Goal: Navigation & Orientation: Find specific page/section

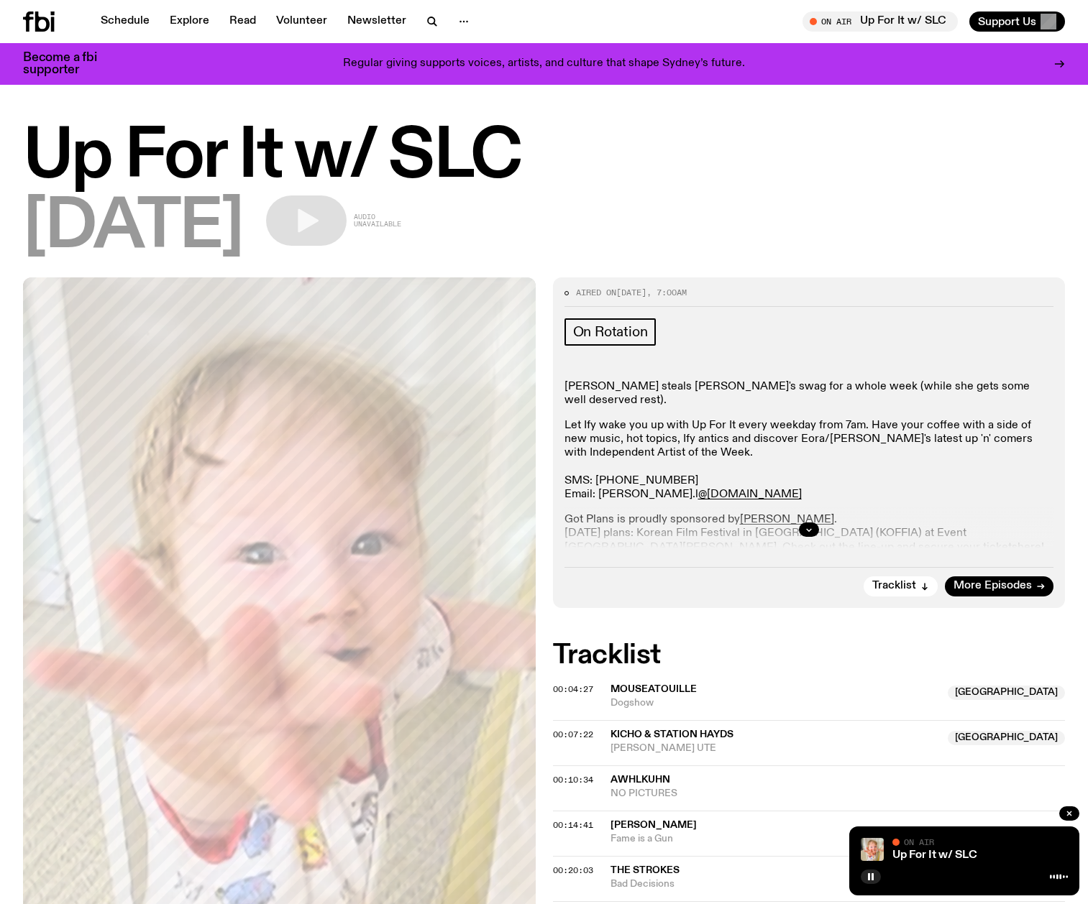
scroll to position [1778, 0]
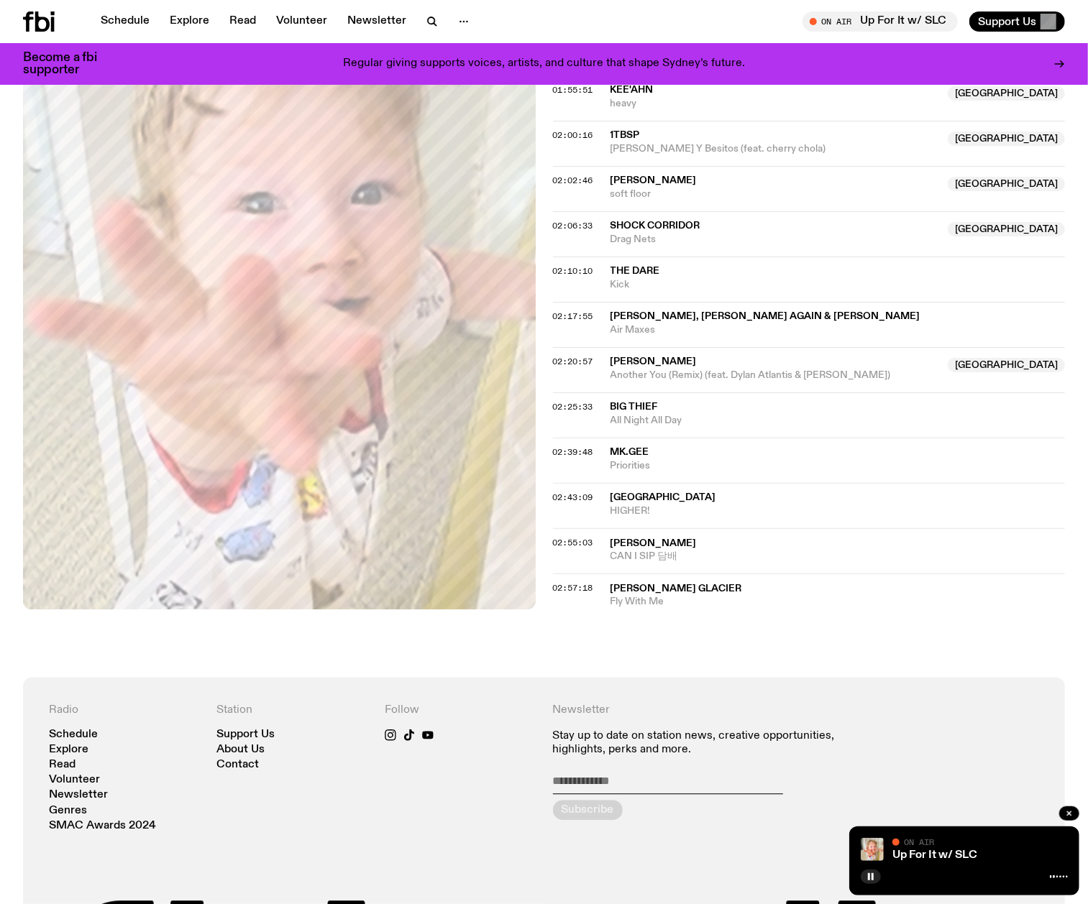
click at [874, 805] on div "Radio Schedule Explore Read Volunteer Newsletter Genres SMAC Awards 2024 Statio…" at bounding box center [544, 905] width 990 height 403
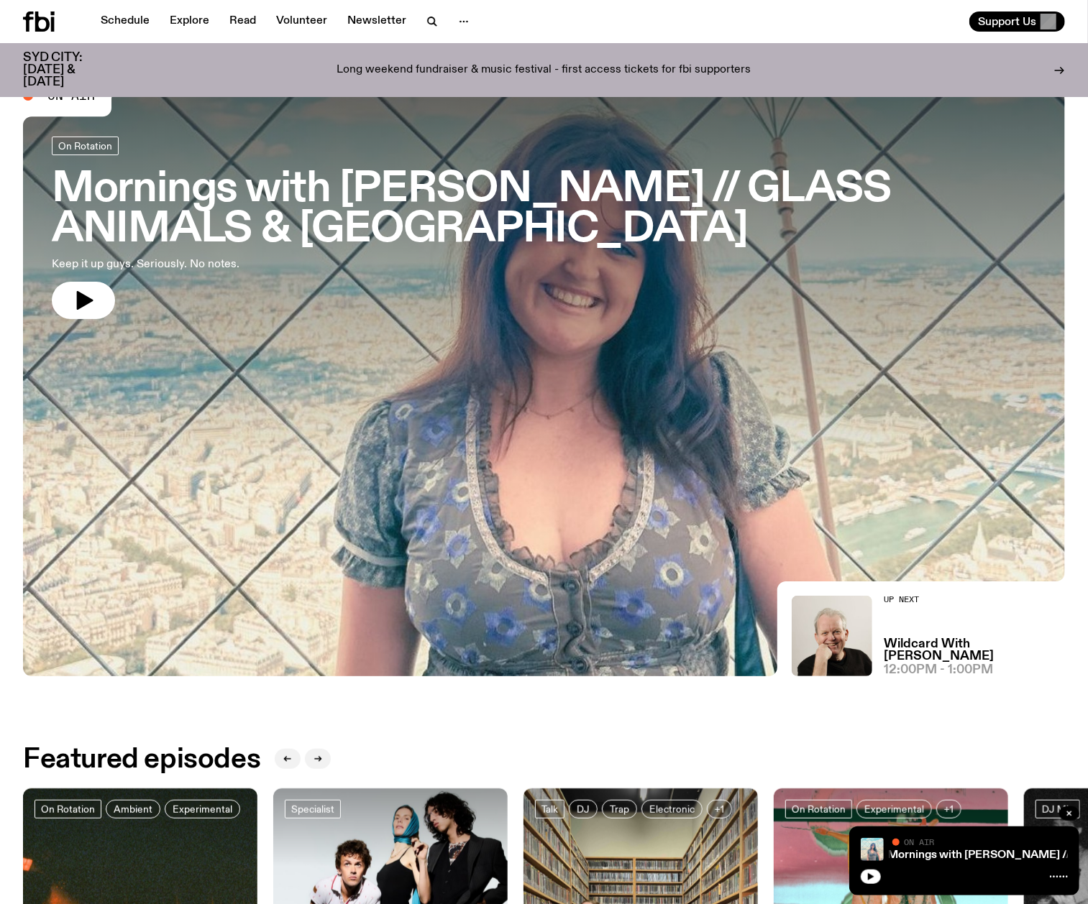
scroll to position [32, 0]
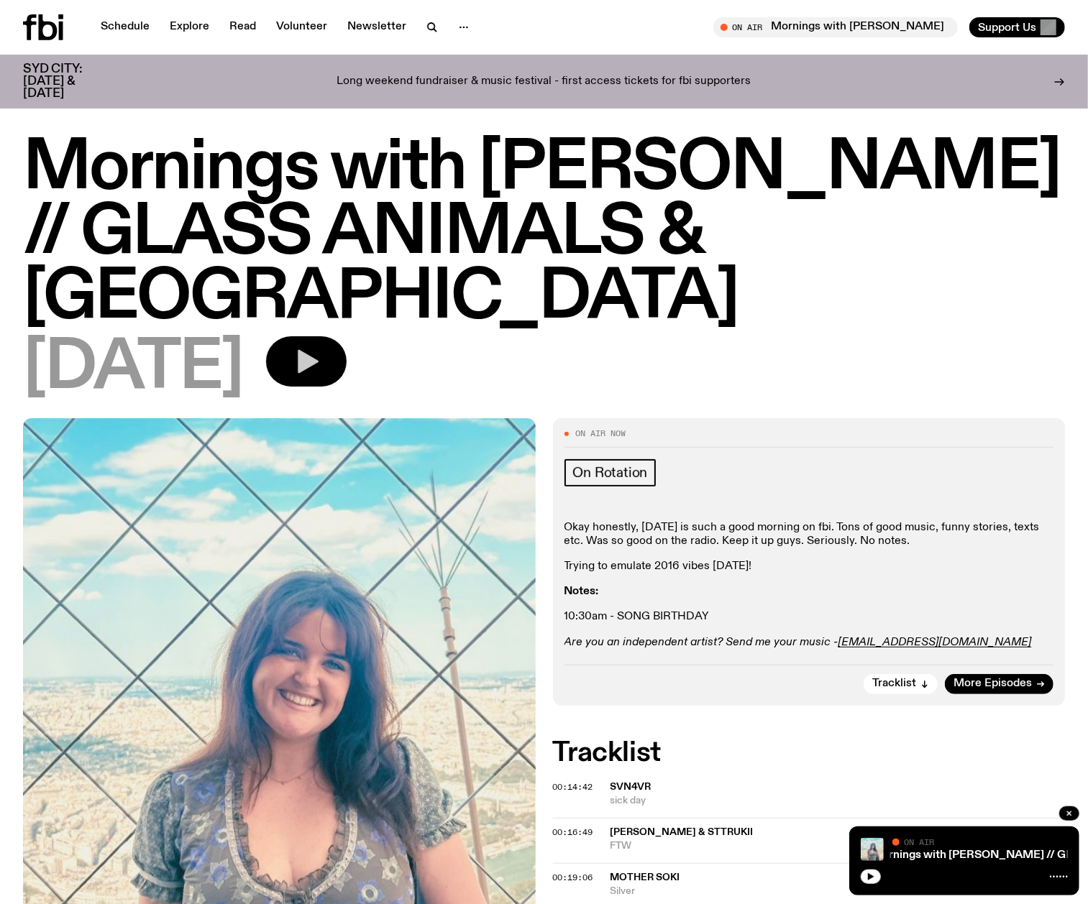
click at [321, 347] on icon "button" at bounding box center [306, 361] width 29 height 29
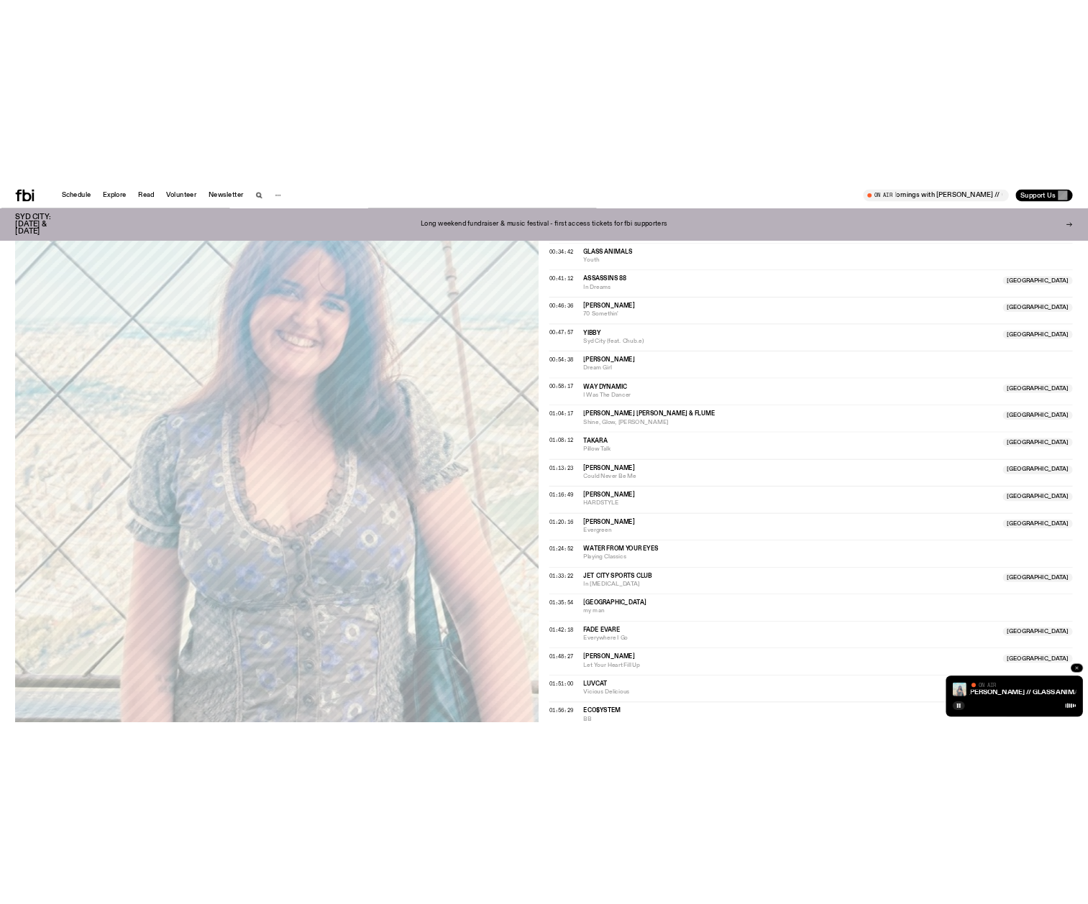
scroll to position [1339, 0]
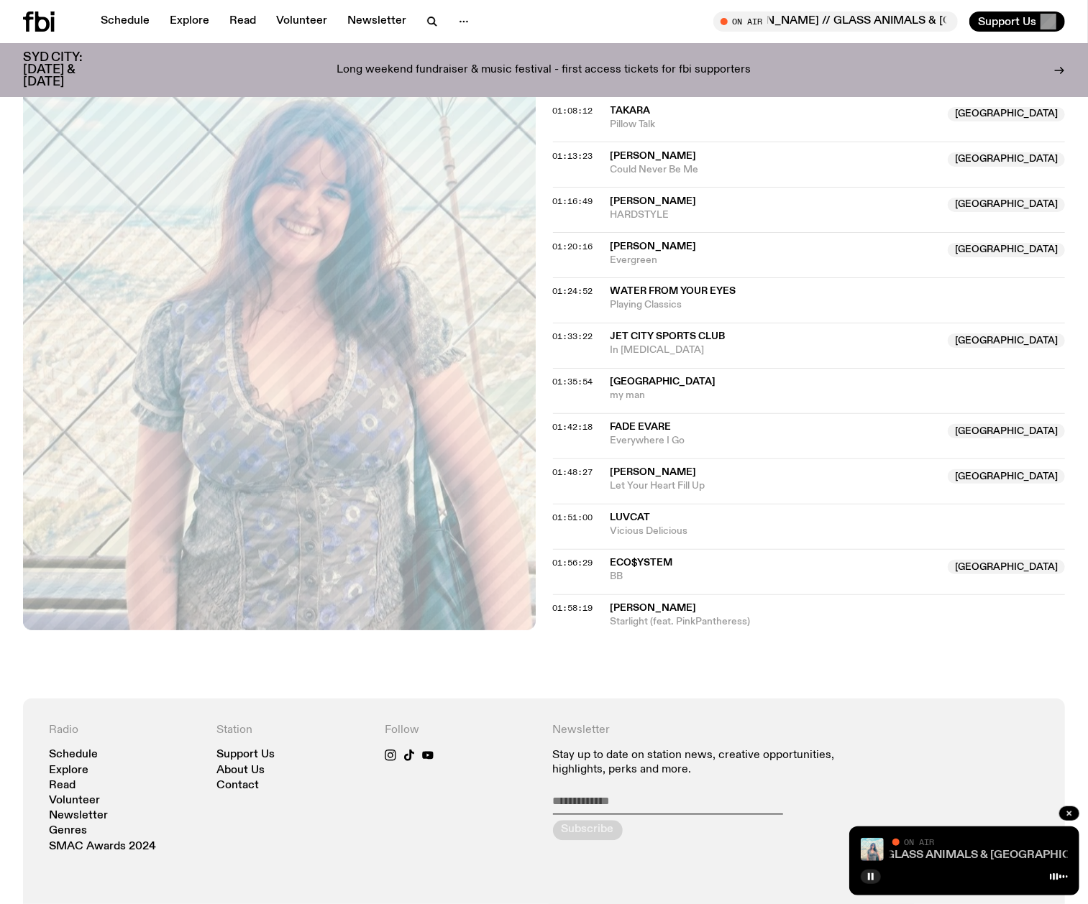
click at [937, 850] on link "Mornings with [PERSON_NAME] // GLASS ANIMALS & [GEOGRAPHIC_DATA]" at bounding box center [905, 856] width 410 height 12
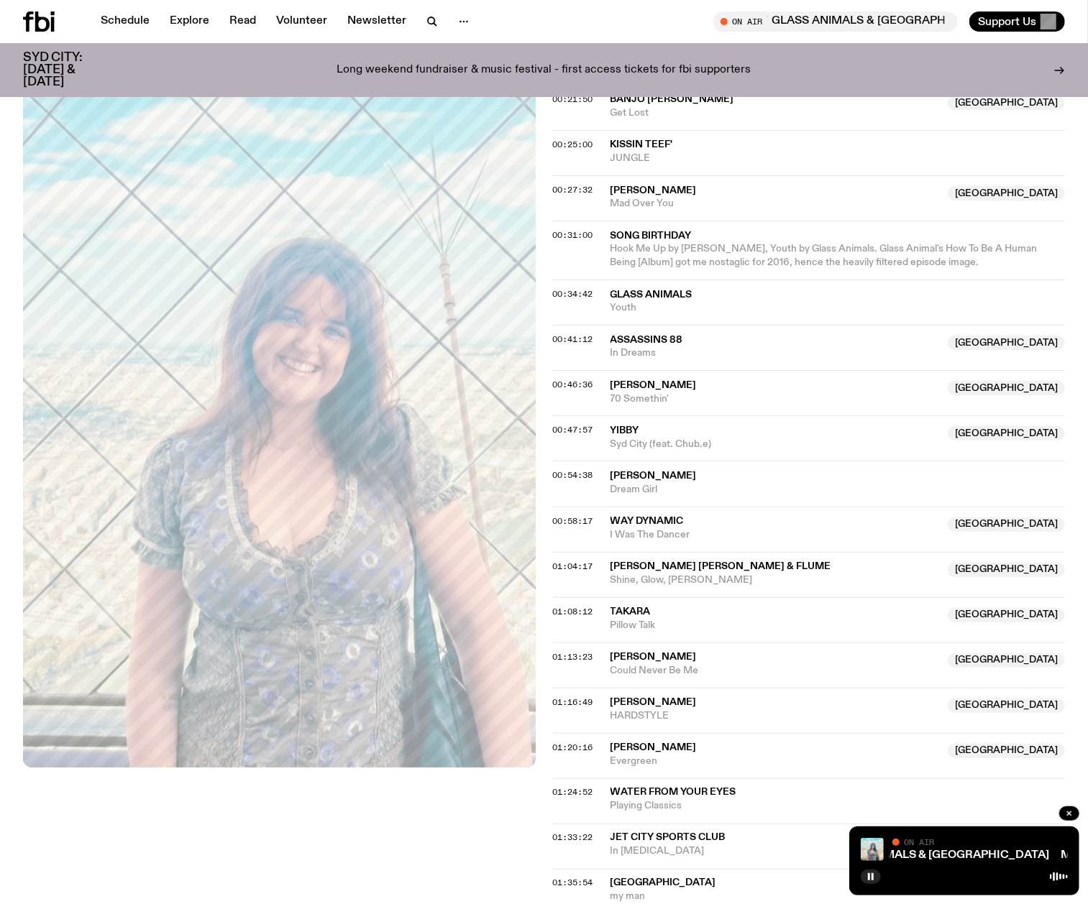
scroll to position [732, 0]
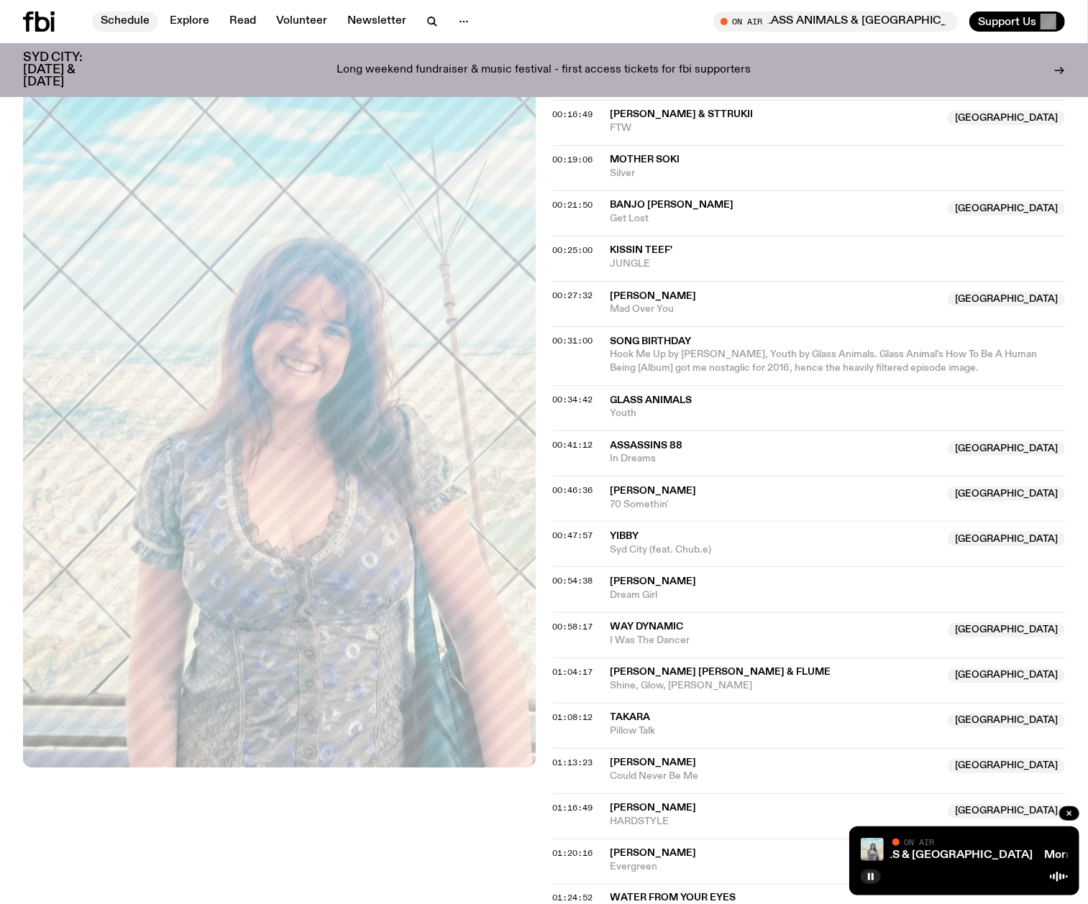
click at [132, 19] on link "Schedule" at bounding box center [125, 22] width 66 height 20
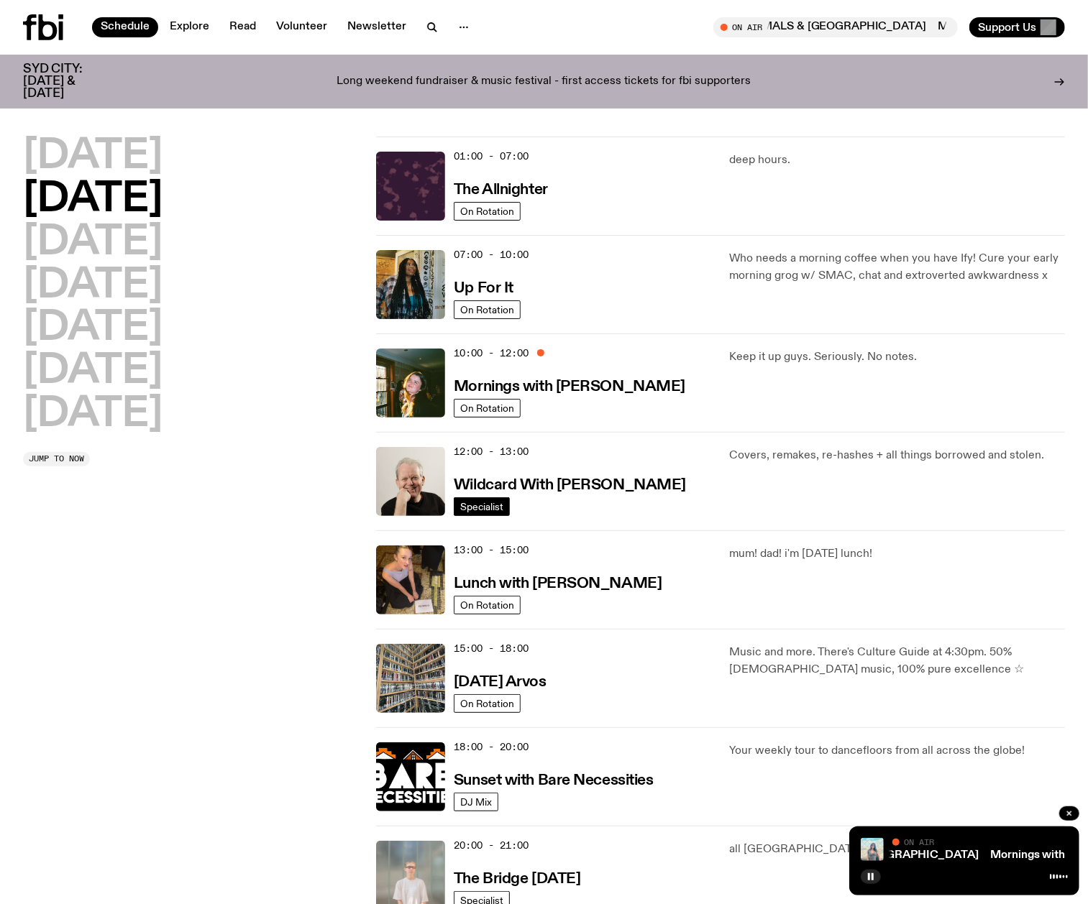
click at [472, 508] on span "Specialist" at bounding box center [481, 507] width 43 height 11
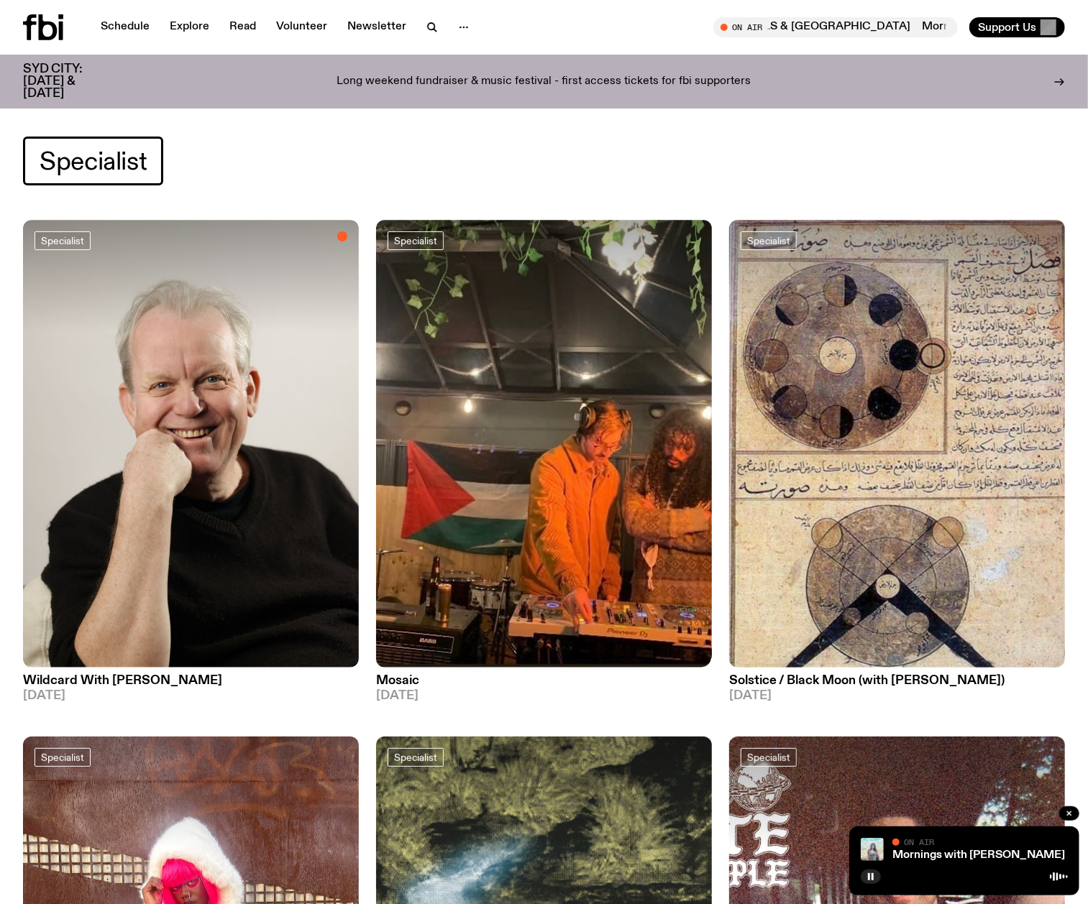
click at [200, 568] on img at bounding box center [191, 444] width 336 height 448
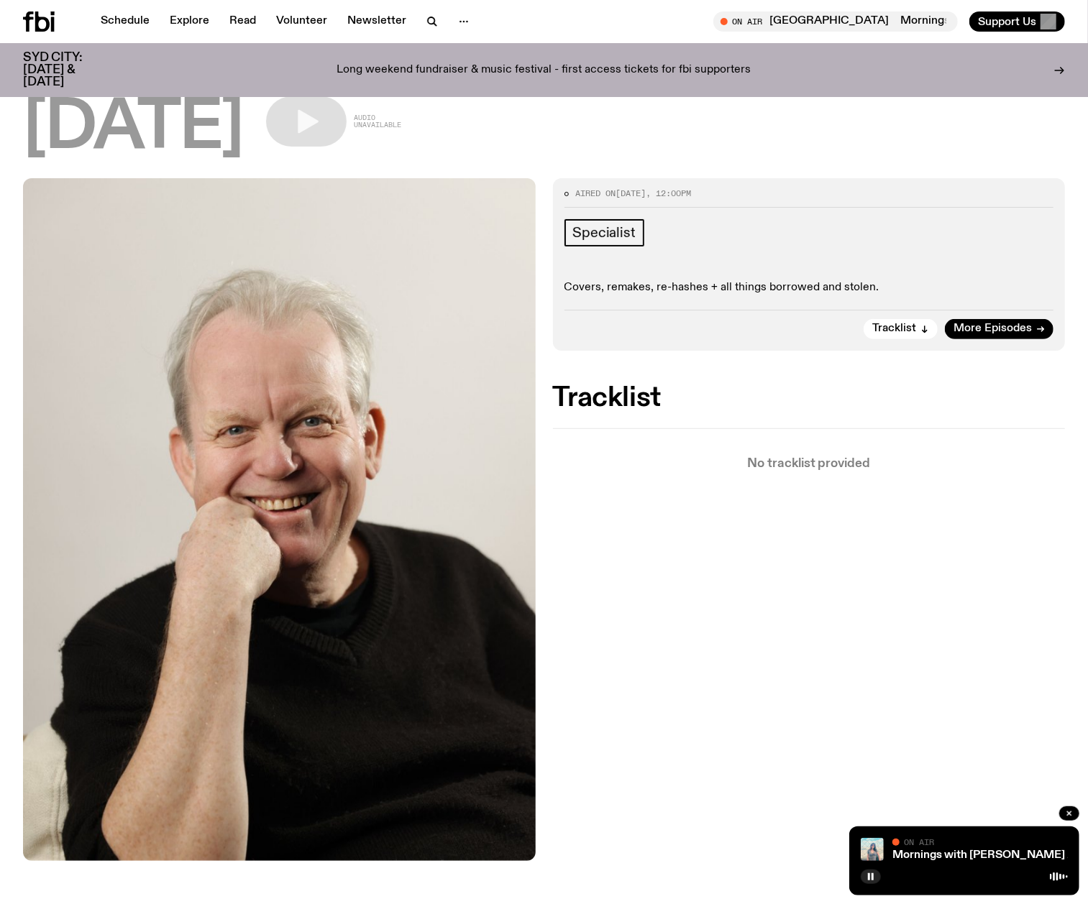
scroll to position [125, 0]
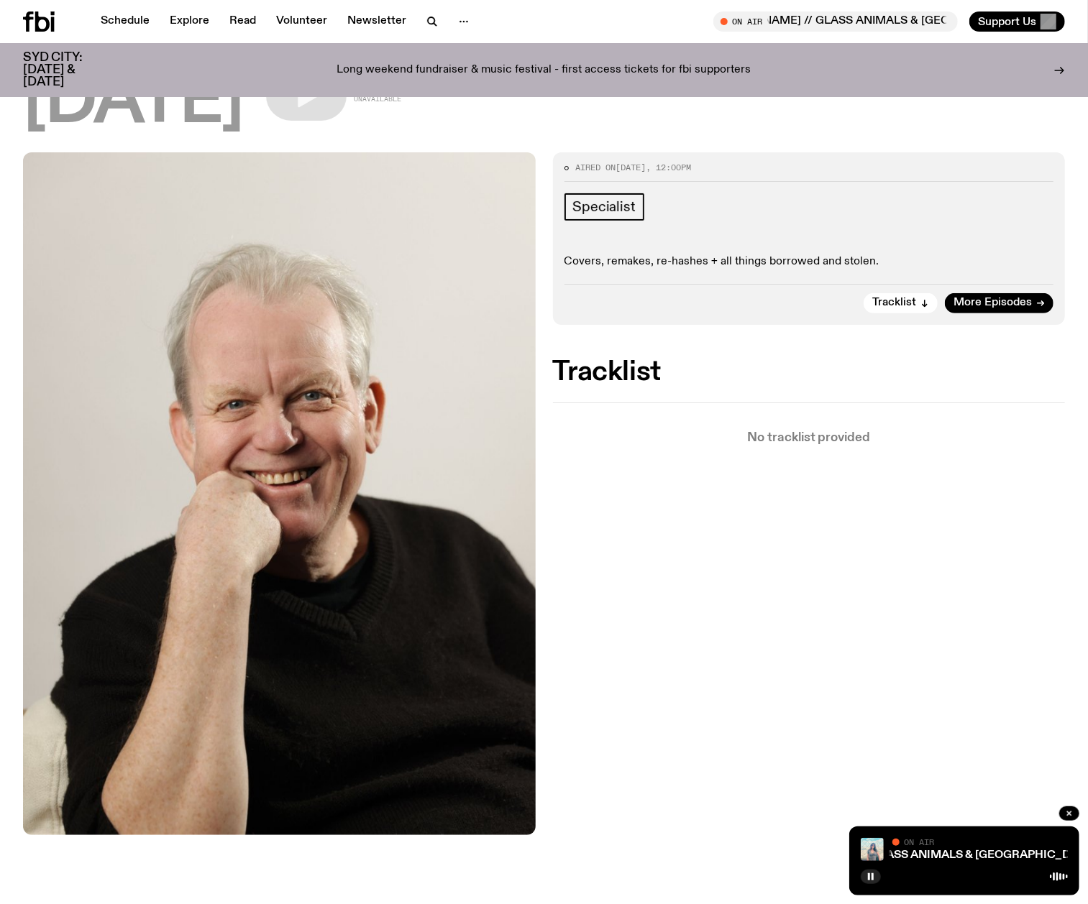
click at [648, 717] on div "Aired on [DATE] 12:00pm Specialist Covers, remakes, re-hashes + all things borr…" at bounding box center [544, 527] width 1088 height 751
click at [970, 852] on span "Mornings with [PERSON_NAME] // GLASS ANIMALS & SYD CITY Mornings with [PERSON_N…" at bounding box center [1069, 855] width 832 height 11
click at [950, 853] on link "Mornings with [PERSON_NAME] // GLASS ANIMALS & [GEOGRAPHIC_DATA]" at bounding box center [851, 856] width 410 height 12
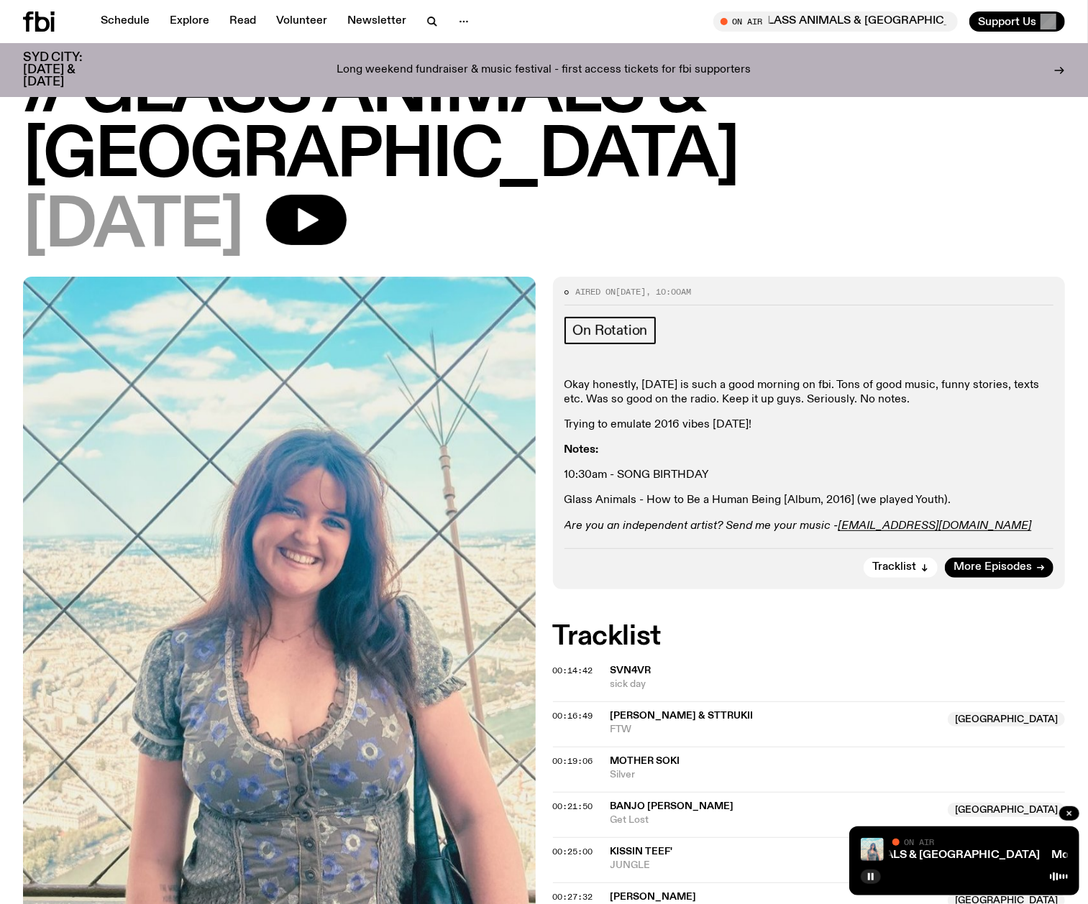
scroll to position [157, 0]
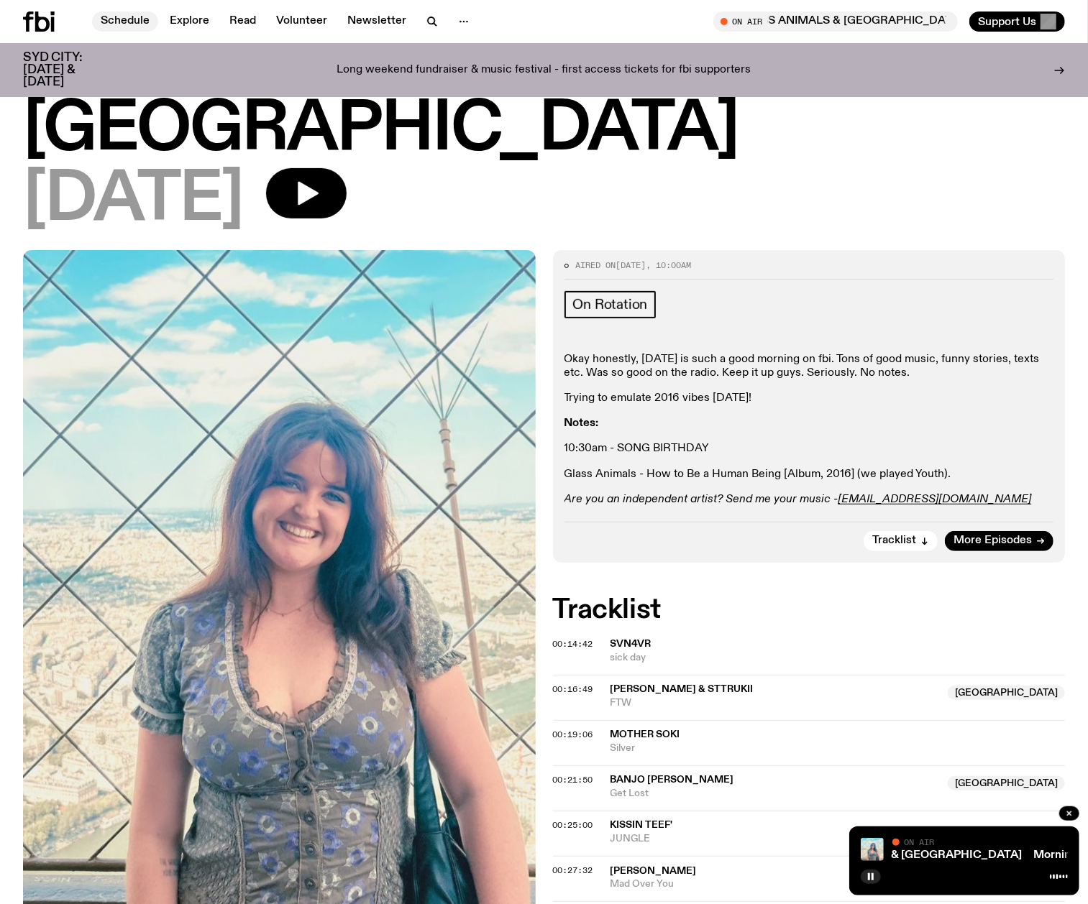
click at [119, 12] on link "Schedule" at bounding box center [125, 22] width 66 height 20
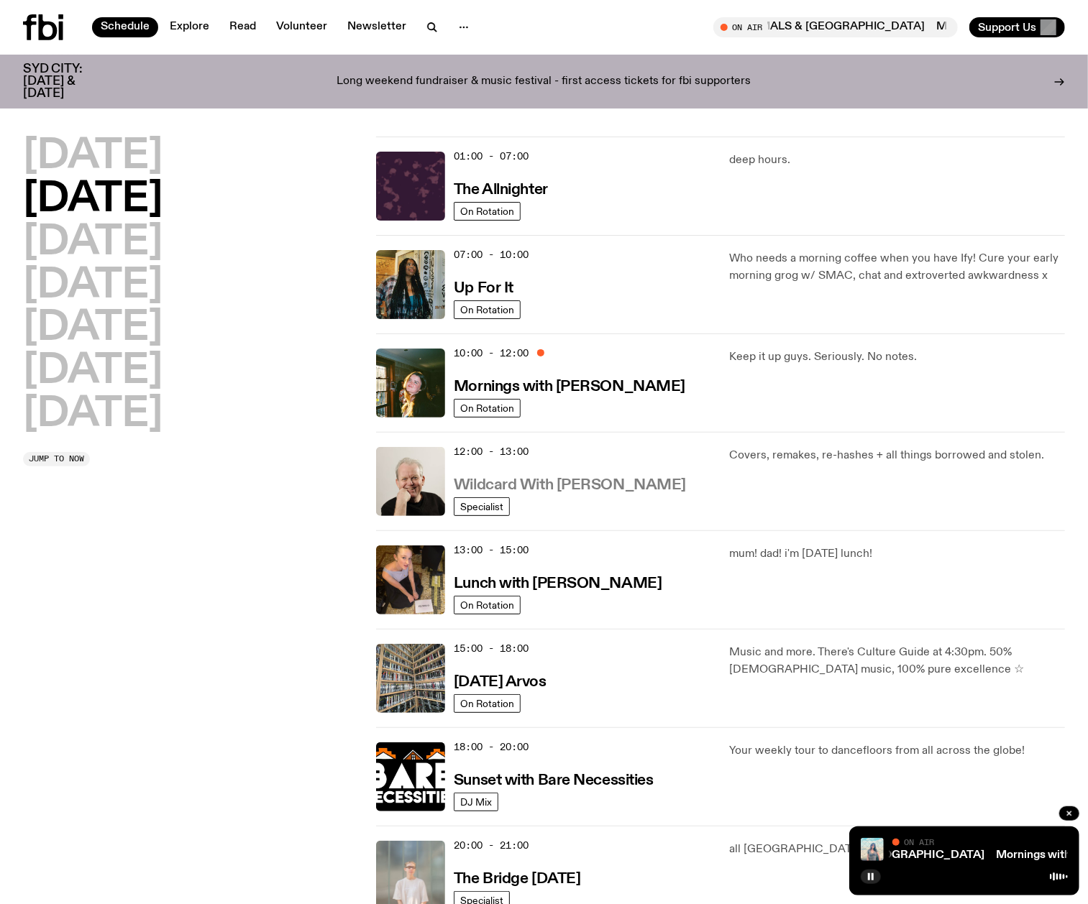
click at [522, 478] on h3 "Wildcard With [PERSON_NAME]" at bounding box center [570, 485] width 232 height 15
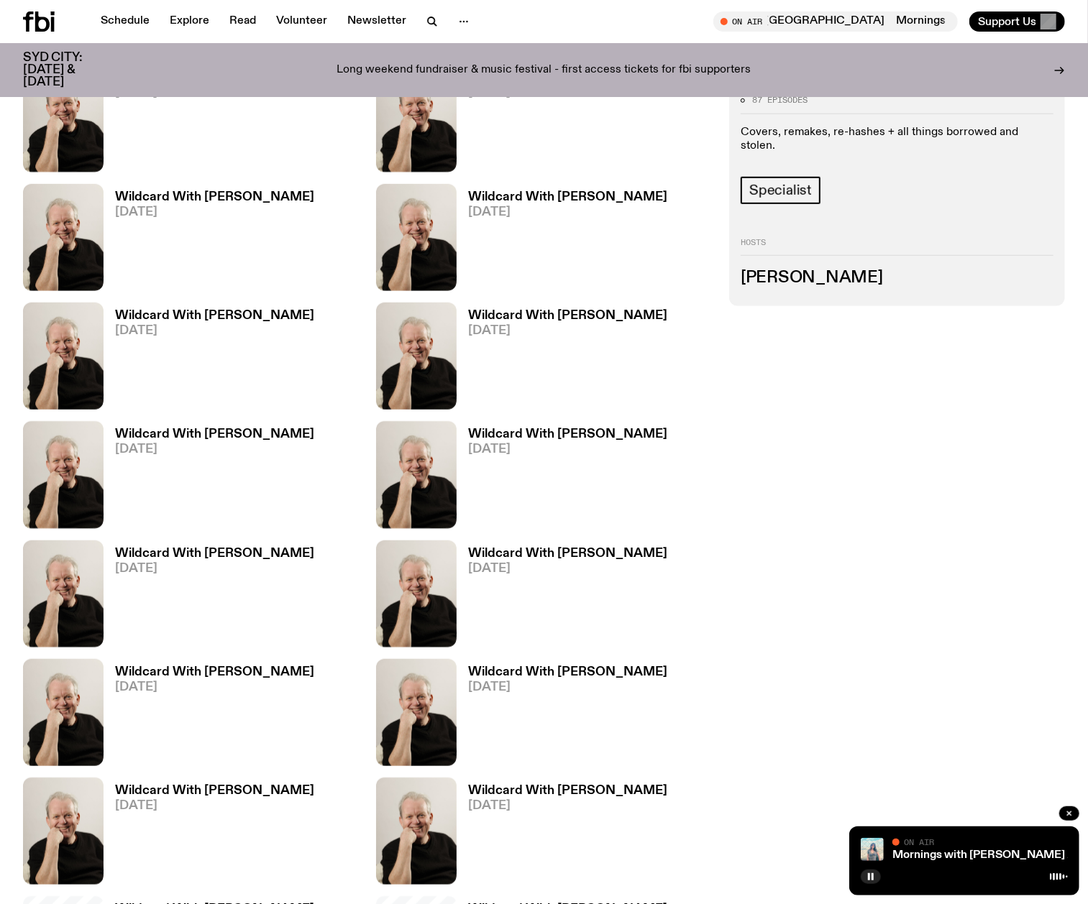
scroll to position [570, 0]
